Goal: Transaction & Acquisition: Purchase product/service

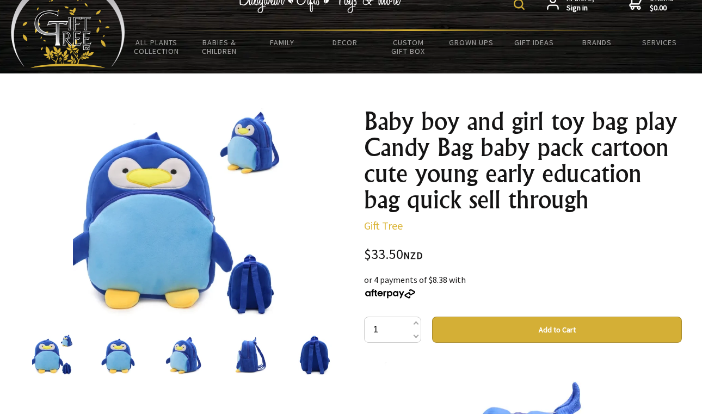
scroll to position [33, 0]
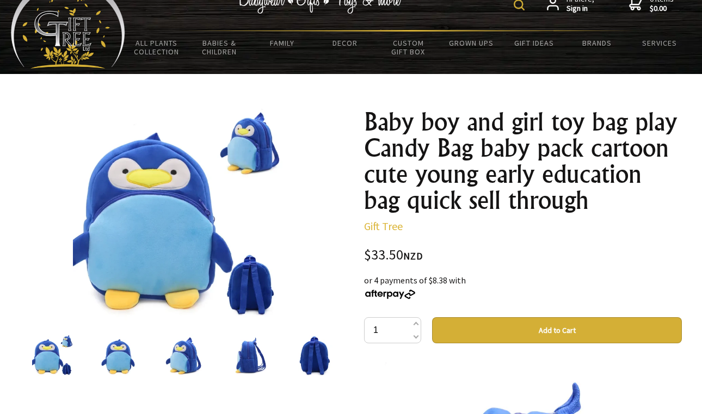
click at [328, 352] on img at bounding box center [313, 355] width 41 height 41
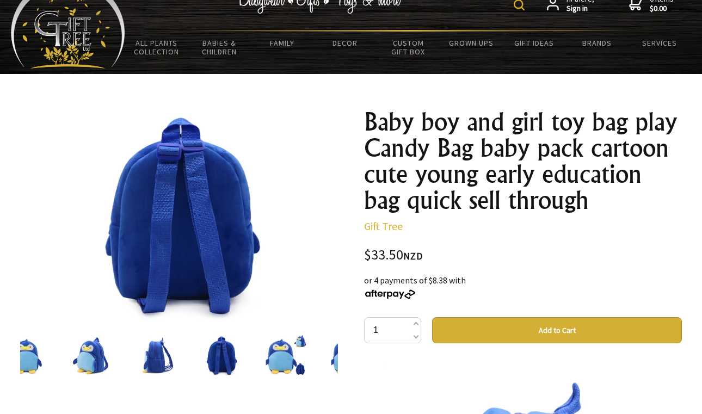
click at [263, 356] on div at bounding box center [286, 355] width 65 height 46
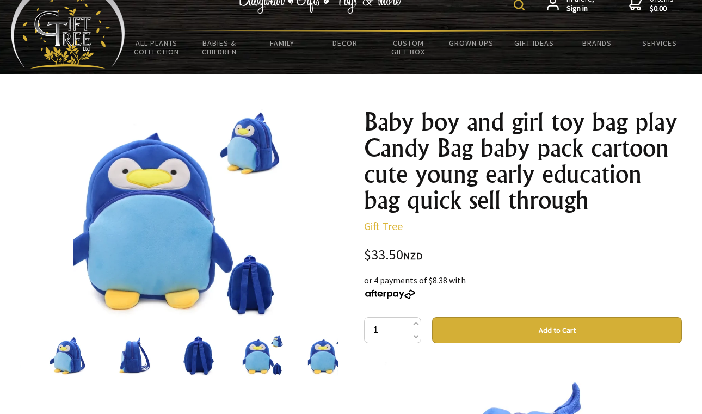
click at [267, 356] on img at bounding box center [263, 355] width 41 height 41
click at [311, 360] on img at bounding box center [328, 355] width 41 height 41
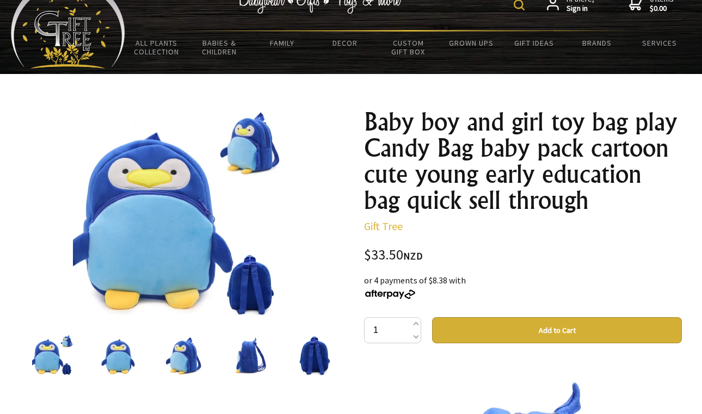
click at [191, 357] on img at bounding box center [183, 355] width 41 height 41
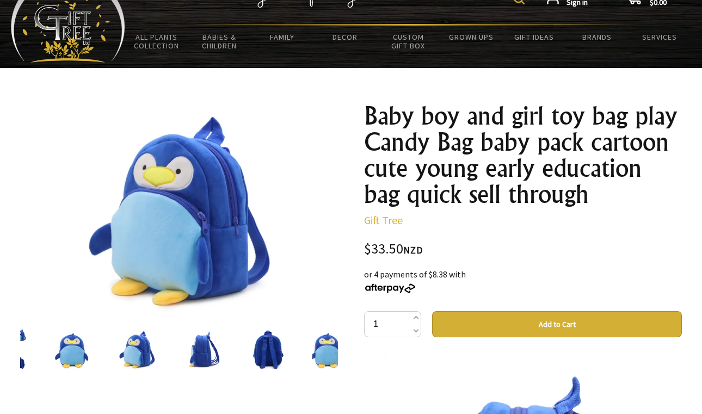
scroll to position [38, 0]
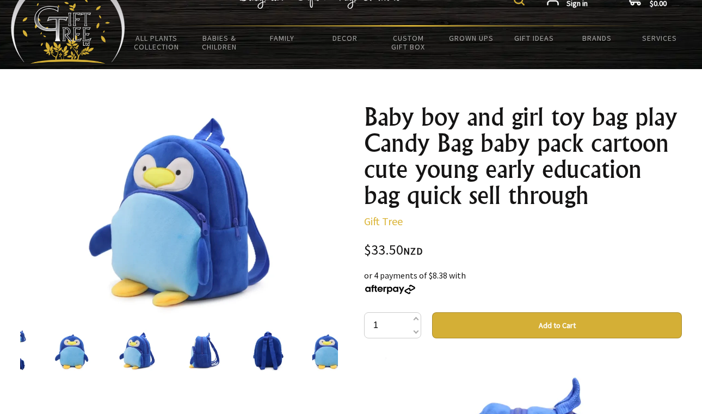
click at [94, 346] on div at bounding box center [71, 351] width 65 height 46
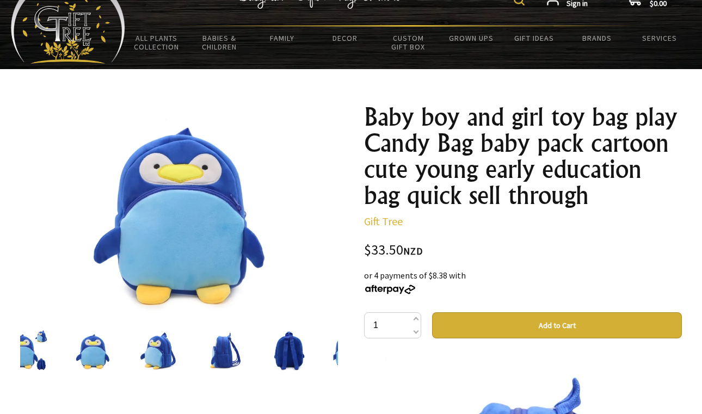
click at [134, 346] on div at bounding box center [157, 351] width 65 height 46
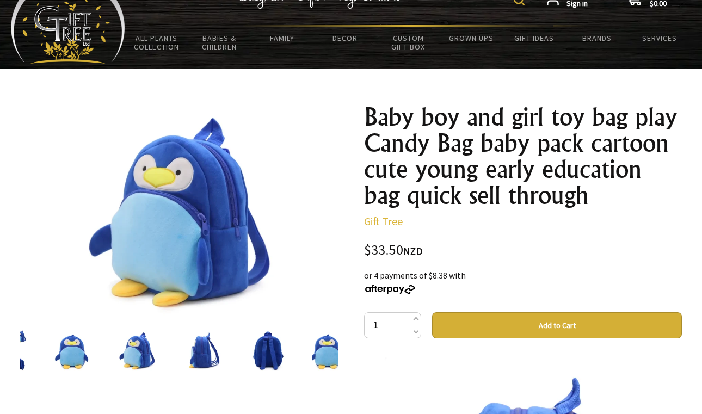
click at [54, 348] on img at bounding box center [71, 350] width 41 height 41
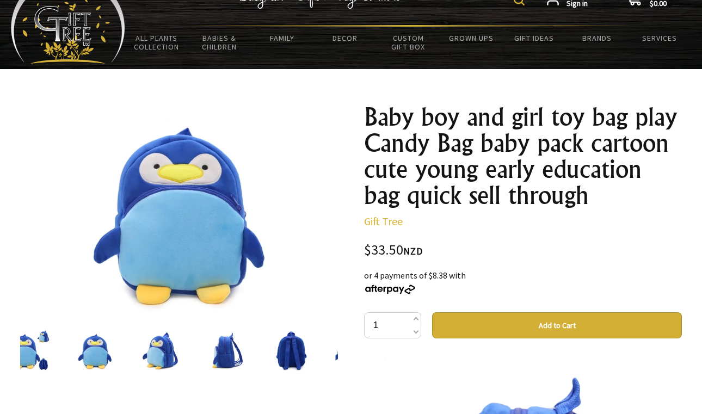
click at [47, 348] on img at bounding box center [29, 350] width 41 height 41
